Goal: Task Accomplishment & Management: Manage account settings

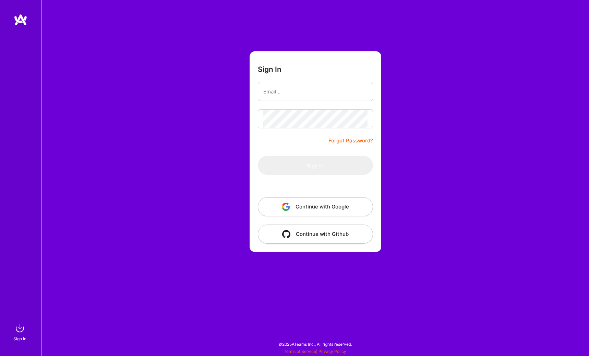
type input "[EMAIL_ADDRESS][DOMAIN_NAME]"
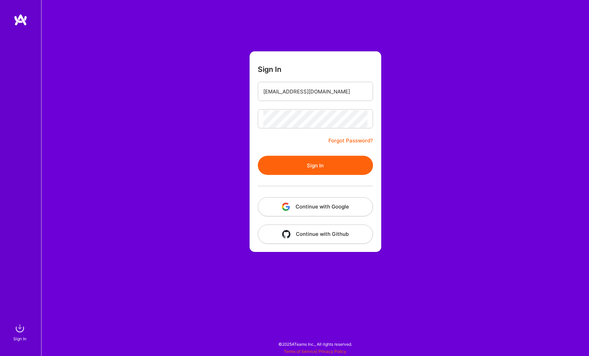
click at [309, 163] on button "Sign In" at bounding box center [315, 165] width 115 height 19
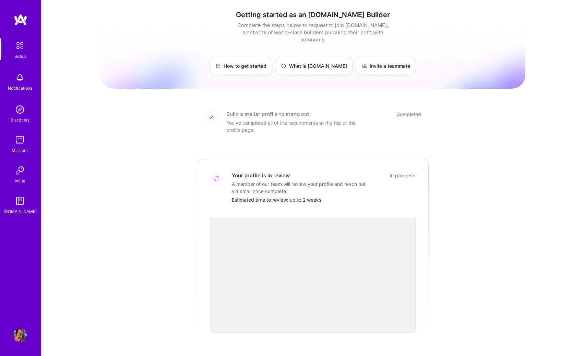
click at [18, 334] on img at bounding box center [20, 336] width 14 height 14
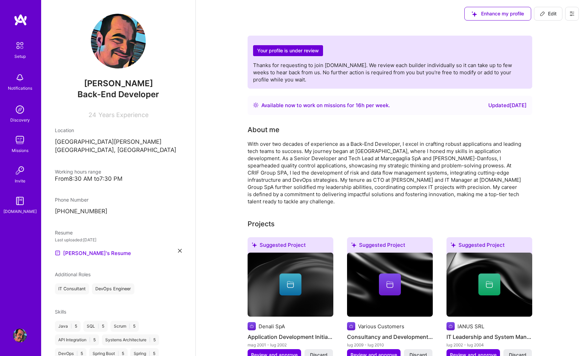
click at [572, 15] on icon at bounding box center [571, 13] width 5 height 5
click at [544, 64] on button "Log Out" at bounding box center [552, 64] width 51 height 17
